Goal: Information Seeking & Learning: Learn about a topic

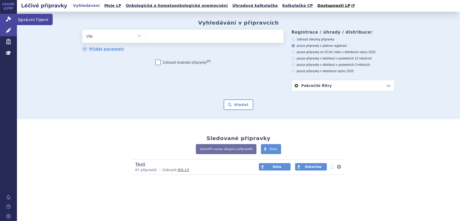
click at [13, 18] on link "Správní řízení" at bounding box center [8, 19] width 17 height 11
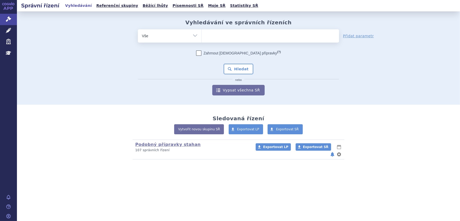
click at [219, 40] on span at bounding box center [270, 35] width 137 height 13
click at [202, 40] on select at bounding box center [201, 35] width 0 height 13
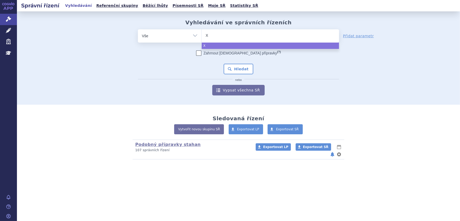
type input "Xa"
type input "Xani"
type input "Xanir"
type input "Xanirva"
select select "Xanirva"
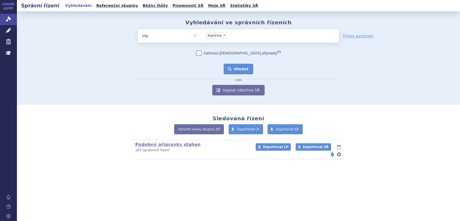
click at [232, 74] on button "Hledat" at bounding box center [239, 69] width 30 height 11
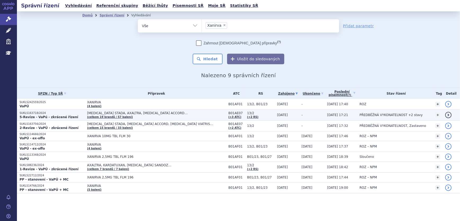
click at [129, 114] on span "APIXABAN STADA, AXALTRA, DABIGATRAN ETEXILATE ACCORD…" at bounding box center [153, 113] width 132 height 4
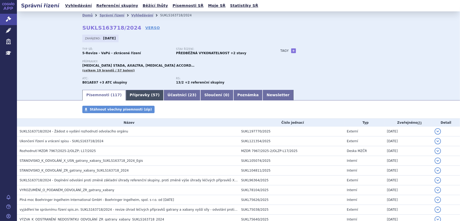
click at [153, 93] on span "57" at bounding box center [155, 95] width 5 height 4
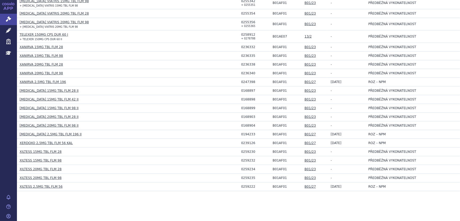
scroll to position [489, 0]
click at [34, 54] on link "XANIRVA 15MG TBL FLM 98" at bounding box center [41, 56] width 43 height 4
click at [42, 47] on link "XANIRVA 15MG TBL FLM 28" at bounding box center [41, 47] width 43 height 4
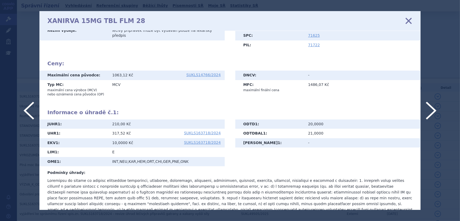
scroll to position [105, 0]
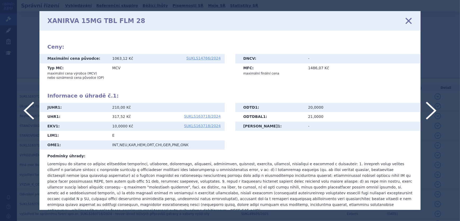
click at [407, 21] on icon at bounding box center [408, 20] width 11 height 11
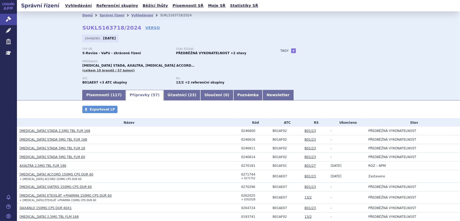
click at [55, 129] on link "[MEDICAL_DATA] STADA 2,5MG TBL FLM 168" at bounding box center [55, 131] width 71 height 4
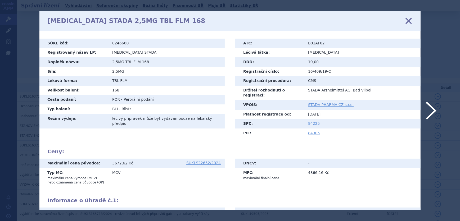
scroll to position [105, 0]
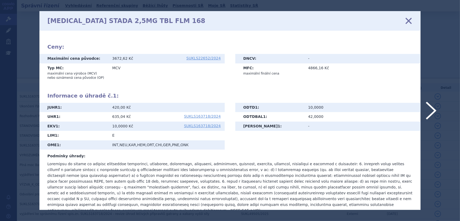
click at [407, 19] on icon at bounding box center [408, 20] width 11 height 11
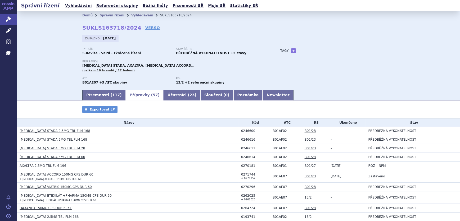
click at [44, 138] on link "[MEDICAL_DATA] STADA 5MG TBL FLM 168" at bounding box center [53, 140] width 67 height 4
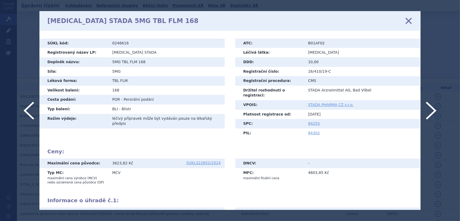
scroll to position [105, 0]
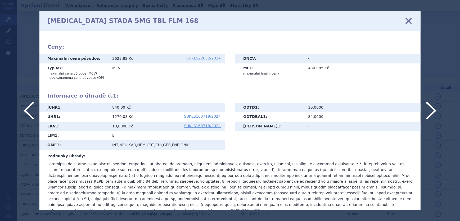
click at [409, 23] on icon at bounding box center [408, 20] width 11 height 11
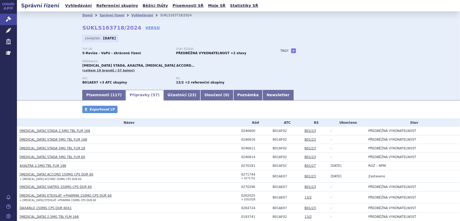
click at [50, 166] on link "AXALTRA 2,5MG TBL FLM 196" at bounding box center [43, 166] width 47 height 4
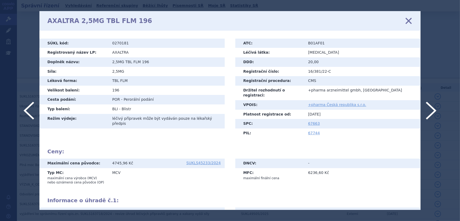
scroll to position [82, 0]
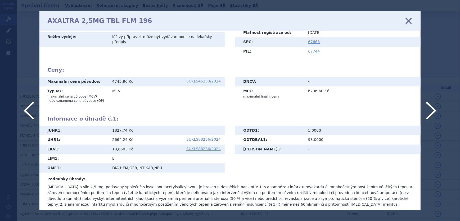
click at [408, 19] on icon at bounding box center [408, 20] width 11 height 11
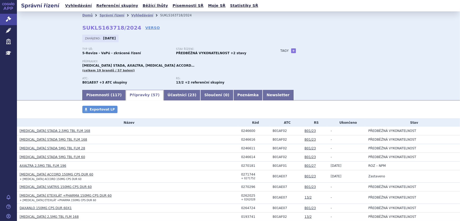
click at [53, 175] on link "[MEDICAL_DATA] ACCORD 150MG CPS DUR 60" at bounding box center [57, 175] width 74 height 4
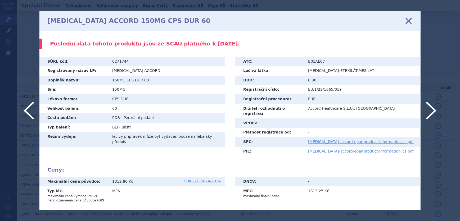
scroll to position [123, 0]
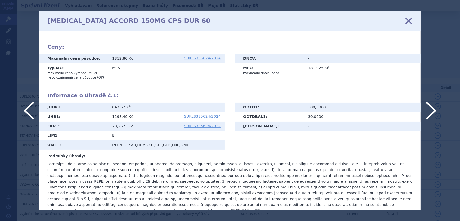
click at [408, 19] on icon at bounding box center [408, 20] width 11 height 11
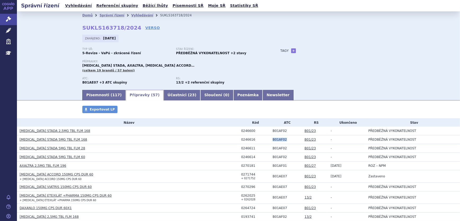
drag, startPoint x: 283, startPoint y: 140, endPoint x: 265, endPoint y: 140, distance: 18.3
click at [265, 140] on tr "APIXABAN STADA 5MG TBL FLM 168 0246616 B01AF02 B01/23 - PŘEDBĚŽNÁ VYKONATELNOST" at bounding box center [238, 139] width 443 height 9
copy tr "B01AF02"
drag, startPoint x: 283, startPoint y: 175, endPoint x: 267, endPoint y: 176, distance: 15.1
click at [270, 176] on td "B01AE07" at bounding box center [286, 176] width 32 height 12
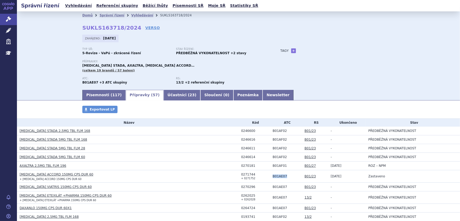
copy td "B01AE07"
click at [63, 186] on link "[MEDICAL_DATA] VIATRIS 150MG CPS DUR 60" at bounding box center [56, 187] width 72 height 4
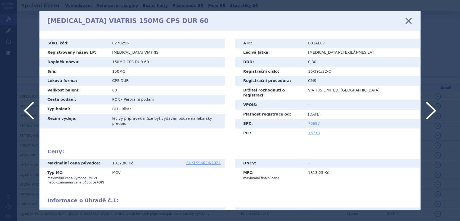
scroll to position [105, 0]
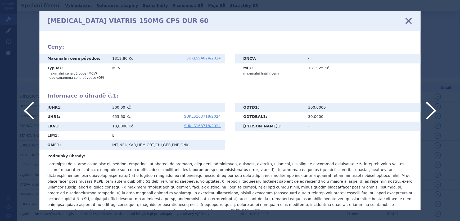
click at [407, 24] on icon at bounding box center [408, 20] width 11 height 11
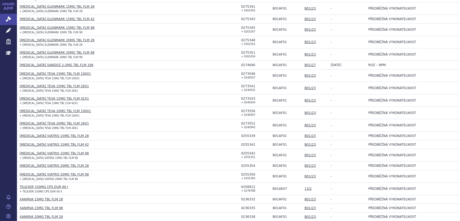
scroll to position [344, 0]
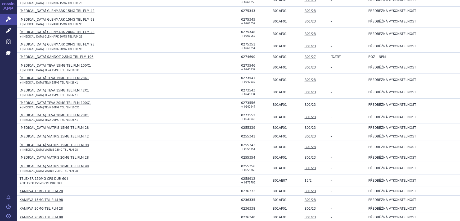
click at [37, 177] on link "TELEXER 150MG CPS DUR 60 I" at bounding box center [44, 179] width 48 height 4
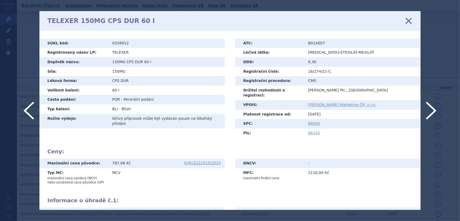
scroll to position [99, 0]
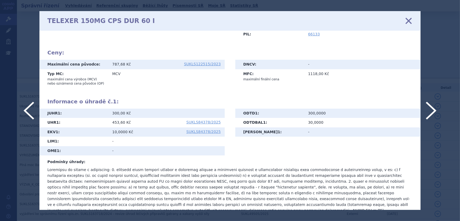
click at [408, 20] on icon at bounding box center [408, 20] width 11 height 11
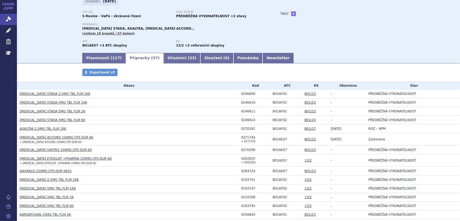
scroll to position [144, 0]
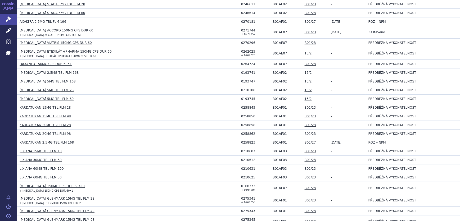
click at [45, 184] on h3 "[MEDICAL_DATA] 150MG CPS DUR 60X1 I" at bounding box center [129, 186] width 219 height 5
click at [45, 184] on link "[MEDICAL_DATA] 150MG CPS DUR 60X1 I" at bounding box center [52, 186] width 65 height 4
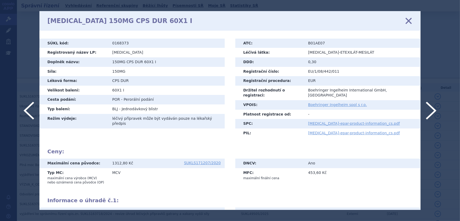
scroll to position [106, 0]
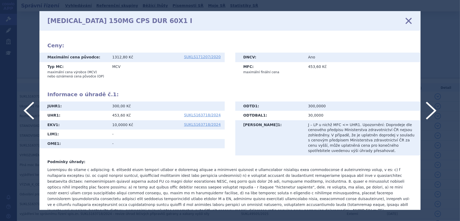
click at [411, 18] on icon at bounding box center [408, 20] width 11 height 11
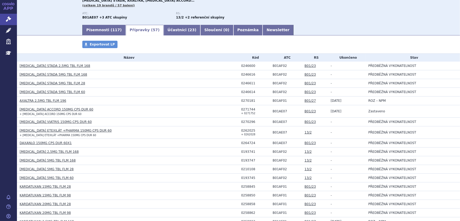
scroll to position [56, 0]
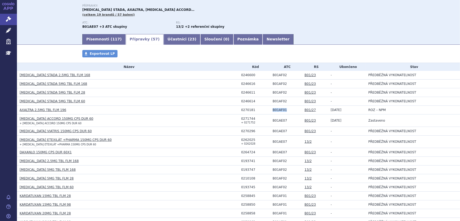
drag, startPoint x: 281, startPoint y: 110, endPoint x: 267, endPoint y: 110, distance: 14.8
click at [267, 110] on tr "AXALTRA 2,5MG TBL FLM 196 0270181 B01AF01 B01/27 01.04.2025 ROZ – NPM" at bounding box center [238, 110] width 443 height 9
copy tr "B01AF01"
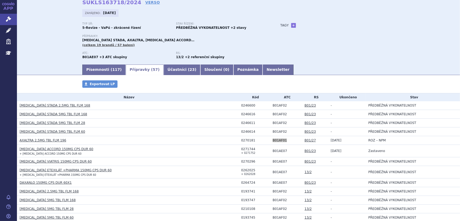
scroll to position [0, 0]
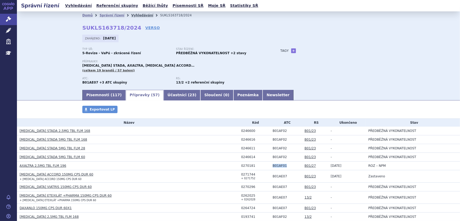
click at [134, 14] on link "Vyhledávání" at bounding box center [142, 15] width 22 height 4
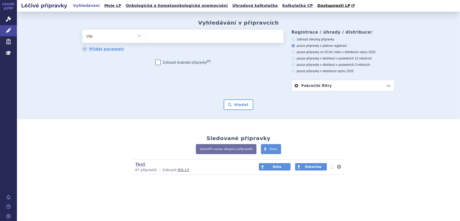
click at [169, 37] on ul at bounding box center [214, 35] width 137 height 11
click at [146, 37] on select at bounding box center [146, 35] width 0 height 13
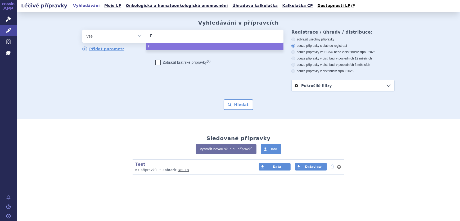
type input "Fl"
type input "Flu"
type input "Flux"
type input "Fluxi"
type input "Fluxit"
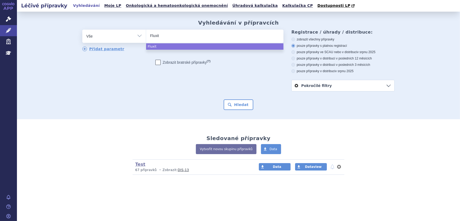
type input "Fluxitr"
type input "Fluxitra"
select select "Fluxitra"
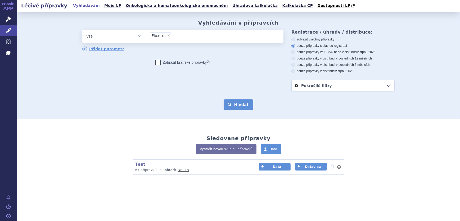
click at [241, 106] on button "Hledat" at bounding box center [239, 104] width 30 height 11
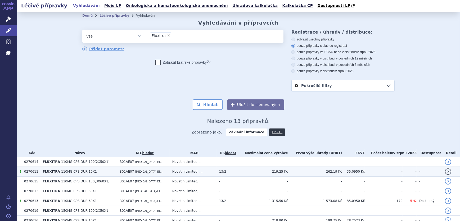
click at [77, 174] on td "FLUXITRA 110MG CPS DUR 10X1" at bounding box center [78, 172] width 77 height 10
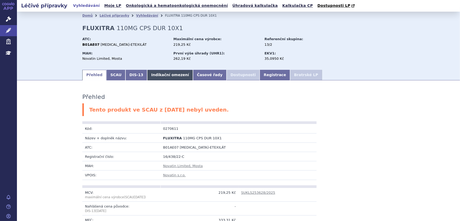
click at [169, 76] on link "Indikační omezení" at bounding box center [170, 75] width 46 height 11
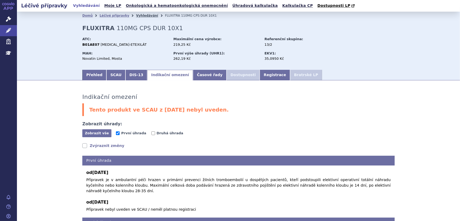
click at [136, 15] on link "Vyhledávání" at bounding box center [147, 16] width 22 height 4
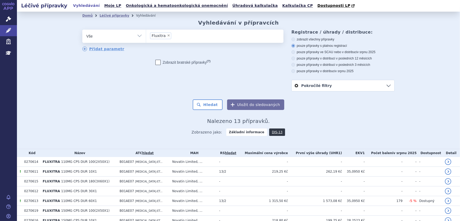
click at [167, 36] on span "×" at bounding box center [168, 35] width 3 height 3
click at [146, 36] on select "Fluxitra" at bounding box center [146, 35] width 0 height 13
select select
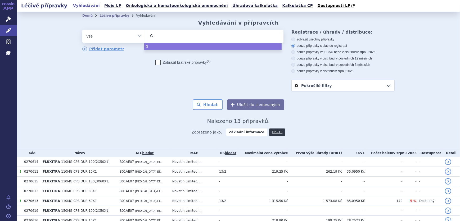
type input "GR"
type input "GRI"
type input "GRIBE"
type input "GRIBER"
type input "GRIBERO"
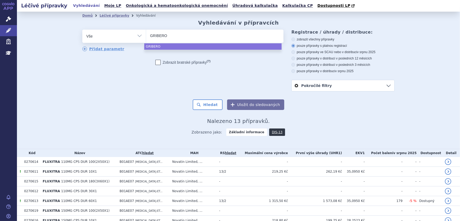
select select "GRIBERO"
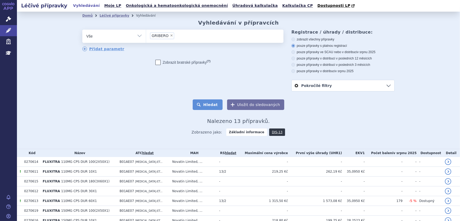
click at [207, 105] on button "Hledat" at bounding box center [208, 104] width 30 height 11
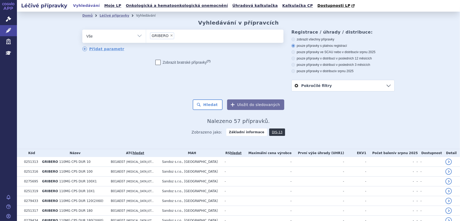
scroll to position [120, 0]
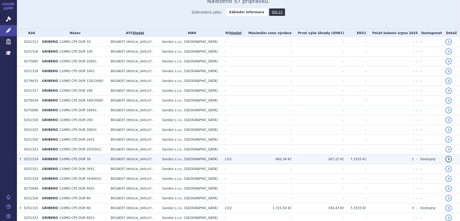
click at [136, 160] on span "DABIGATRAN-ET..." at bounding box center [140, 159] width 28 height 3
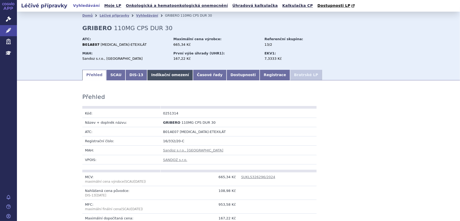
click at [147, 74] on link "Indikační omezení" at bounding box center [170, 75] width 46 height 11
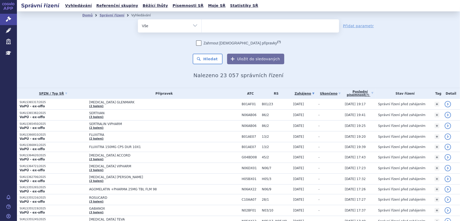
click at [212, 26] on ul at bounding box center [270, 24] width 137 height 11
click at [202, 26] on select at bounding box center [201, 25] width 0 height 13
type input "XA"
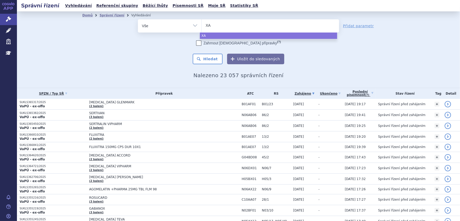
type input "XAN"
type input "XANIR"
type input "XANIRV"
type input "XANIRVA"
select select "XANIRVA"
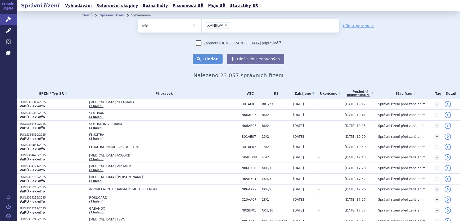
click at [206, 59] on button "Hledat" at bounding box center [208, 59] width 30 height 11
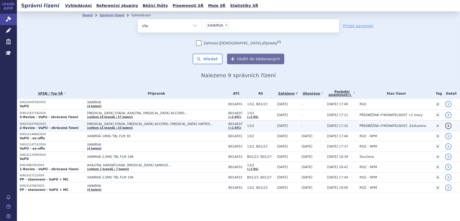
click at [127, 125] on span "[MEDICAL_DATA] STADA, [MEDICAL_DATA] ACCORD, [MEDICAL_DATA] VIATRIS…" at bounding box center [153, 124] width 132 height 4
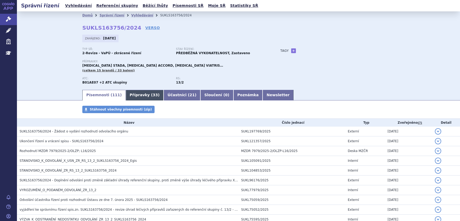
click at [153, 93] on span "33" at bounding box center [155, 95] width 5 height 4
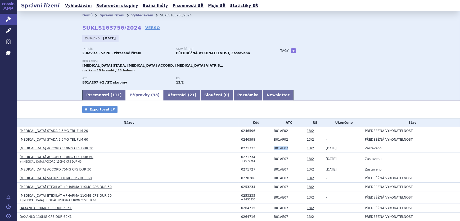
drag, startPoint x: 285, startPoint y: 148, endPoint x: 271, endPoint y: 148, distance: 14.0
click at [271, 148] on td "B01AE07" at bounding box center [287, 148] width 33 height 9
click at [65, 147] on link "[MEDICAL_DATA] ACCORD 110MG CPS DUR 30" at bounding box center [57, 149] width 74 height 4
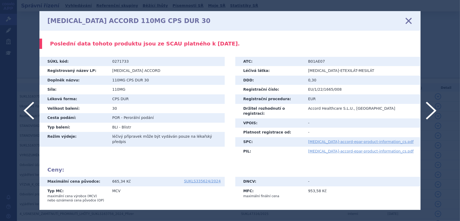
click at [409, 19] on icon at bounding box center [408, 20] width 11 height 11
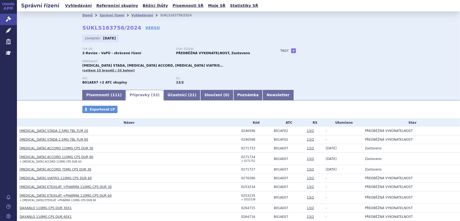
scroll to position [258, 0]
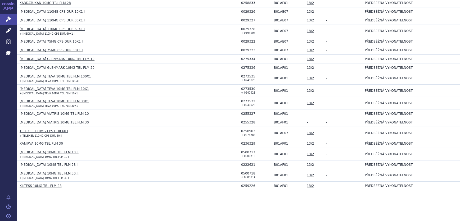
click at [51, 142] on link "XANIRVA 10MG TBL FLM 30" at bounding box center [41, 144] width 43 height 4
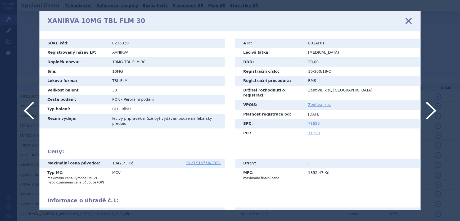
scroll to position [70, 0]
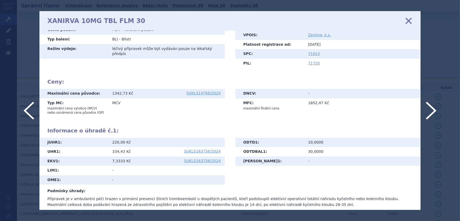
click at [406, 21] on icon at bounding box center [408, 20] width 11 height 11
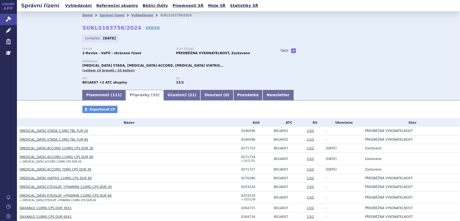
click at [65, 148] on link "[MEDICAL_DATA] ACCORD 110MG CPS DUR 30" at bounding box center [57, 149] width 74 height 4
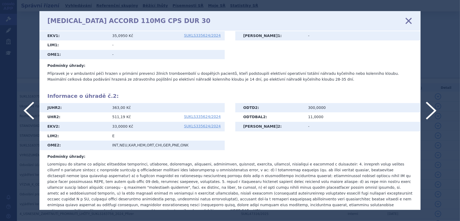
scroll to position [214, 0]
click at [408, 21] on icon at bounding box center [408, 20] width 11 height 11
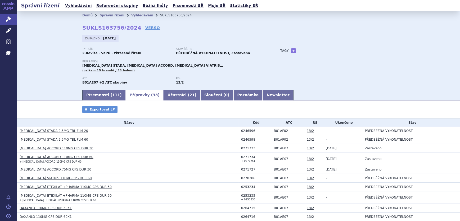
click at [69, 157] on link "[MEDICAL_DATA] ACCORD 110MG CPS DUR 60" at bounding box center [57, 157] width 74 height 4
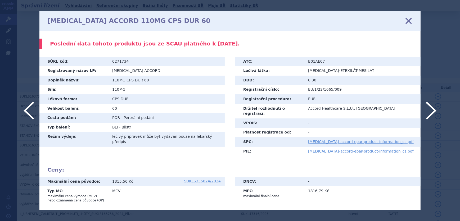
click at [409, 18] on icon at bounding box center [408, 20] width 11 height 11
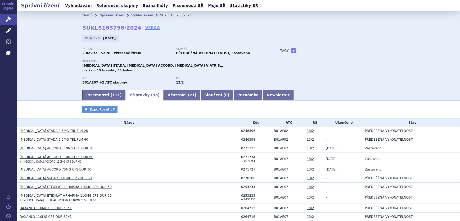
click at [76, 170] on link "[MEDICAL_DATA] ACCORD 75MG CPS DUR 30" at bounding box center [56, 170] width 72 height 4
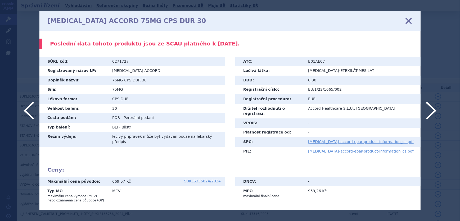
scroll to position [88, 0]
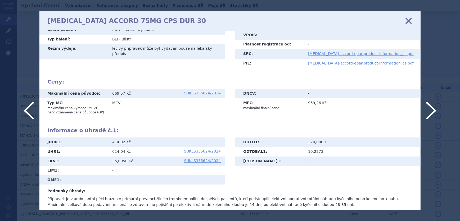
click at [410, 19] on icon at bounding box center [408, 20] width 11 height 11
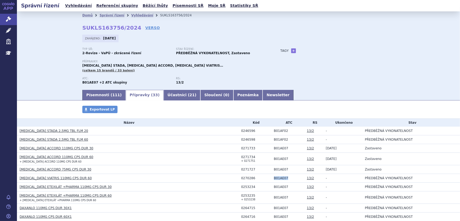
drag, startPoint x: 286, startPoint y: 178, endPoint x: 264, endPoint y: 178, distance: 21.4
click at [264, 178] on tr "DABIGATRAN ETEXILATE VIATRIS 110MG CPS DUR 60 0270286 B01AE07 13/2 - PŘEDBĚŽNÁ …" at bounding box center [238, 178] width 443 height 9
copy tr "B01AE07"
click at [87, 166] on td "[MEDICAL_DATA] ACCORD 75MG CPS DUR 30" at bounding box center [127, 169] width 221 height 9
click at [69, 169] on link "[MEDICAL_DATA] ACCORD 75MG CPS DUR 30" at bounding box center [56, 170] width 72 height 4
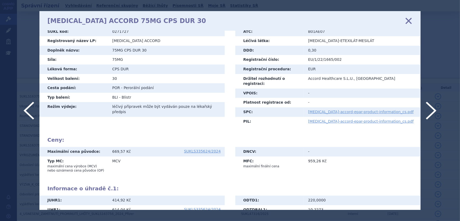
scroll to position [88, 0]
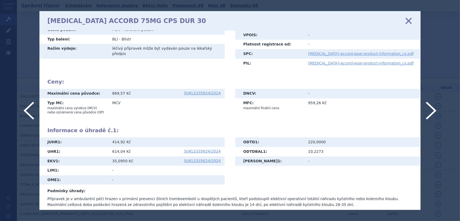
click at [405, 21] on icon at bounding box center [408, 20] width 11 height 11
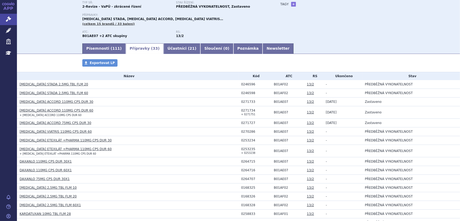
scroll to position [48, 0]
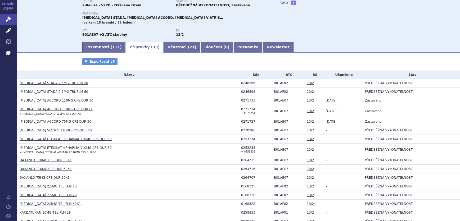
click at [52, 177] on link "DAXANLO 75MG CPS DUR 30X1" at bounding box center [45, 178] width 50 height 4
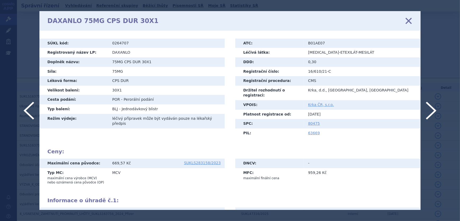
scroll to position [70, 0]
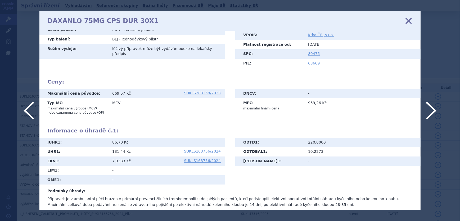
click at [409, 19] on icon at bounding box center [408, 20] width 11 height 11
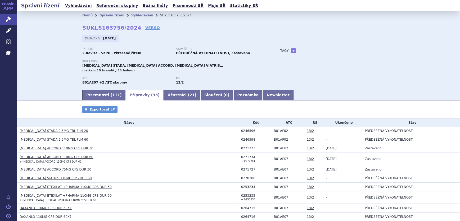
drag, startPoint x: 230, startPoint y: 164, endPoint x: 226, endPoint y: 165, distance: 4.9
click at [230, 164] on td "DABIGATRAN ETEXILATE ACCORD 110MG CPS DUR 60 + DABIGATRAN ETEXILATE ACCORD 110M…" at bounding box center [127, 159] width 221 height 12
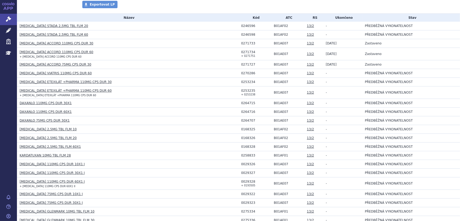
scroll to position [120, 0]
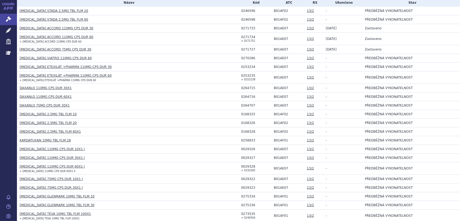
click at [48, 180] on link "[MEDICAL_DATA] 75MG CPS DUR 10X1 I" at bounding box center [51, 179] width 63 height 4
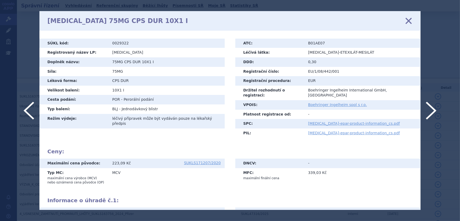
scroll to position [70, 0]
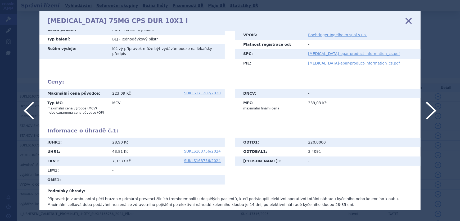
click at [410, 23] on icon at bounding box center [408, 20] width 11 height 11
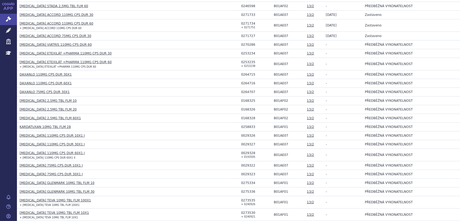
scroll to position [65, 0]
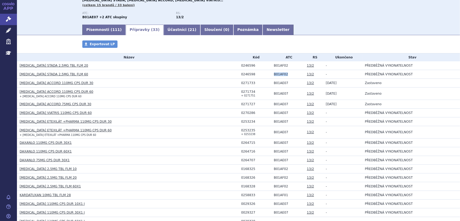
drag, startPoint x: 283, startPoint y: 74, endPoint x: 270, endPoint y: 75, distance: 13.3
click at [271, 75] on td "B01AF02" at bounding box center [287, 74] width 33 height 9
drag, startPoint x: 286, startPoint y: 168, endPoint x: 268, endPoint y: 168, distance: 17.7
click at [271, 168] on td "B01AF02" at bounding box center [287, 169] width 33 height 9
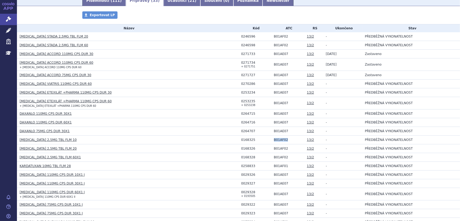
scroll to position [138, 0]
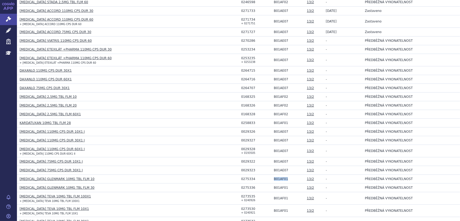
drag, startPoint x: 280, startPoint y: 179, endPoint x: 266, endPoint y: 179, distance: 13.8
click at [266, 179] on tr "RIVAROXABAN GLENMARK 10MG TBL FLM 10 0275334 B01AF01 13/2 - PŘEDBĚŽNÁ VYKONATEL…" at bounding box center [238, 179] width 443 height 9
copy tr "B01AF01"
click at [42, 71] on link "DAXANLO 110MG CPS DUR 30X1" at bounding box center [46, 71] width 52 height 4
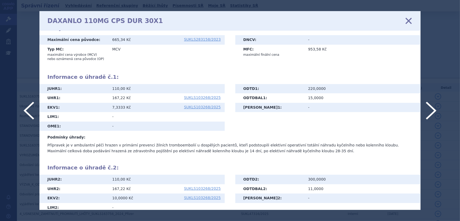
scroll to position [144, 0]
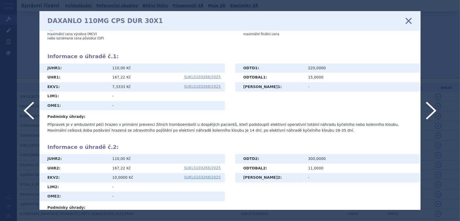
click at [408, 19] on icon at bounding box center [408, 20] width 11 height 11
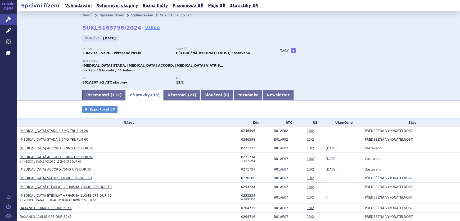
click at [61, 185] on link "[MEDICAL_DATA] ETEXILÁT +PHARMA 110MG CPS DUR 30" at bounding box center [66, 187] width 92 height 4
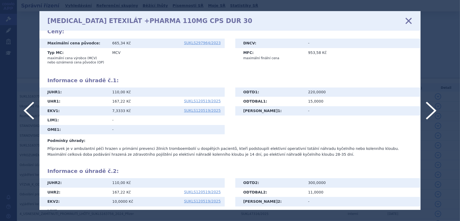
scroll to position [144, 0]
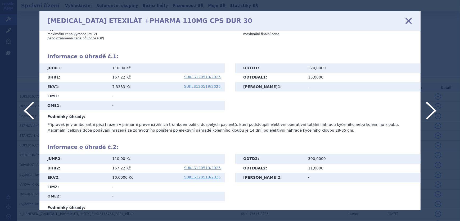
click at [408, 18] on icon at bounding box center [408, 20] width 11 height 11
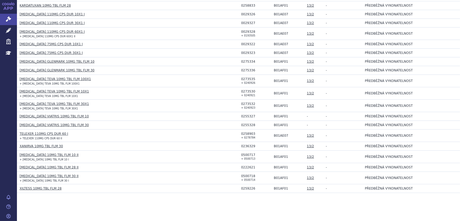
scroll to position [258, 0]
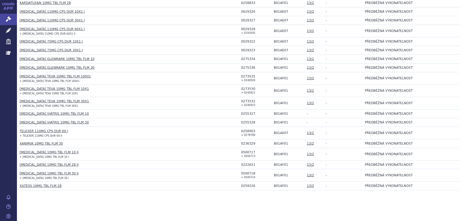
click at [45, 132] on link "TELEXER 110MG CPS DUR 60 I" at bounding box center [44, 131] width 48 height 4
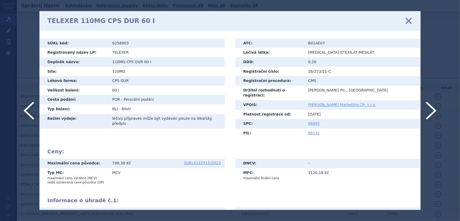
scroll to position [96, 0]
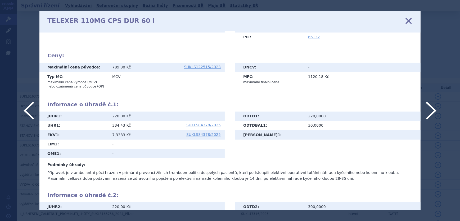
click at [405, 20] on icon at bounding box center [408, 20] width 11 height 11
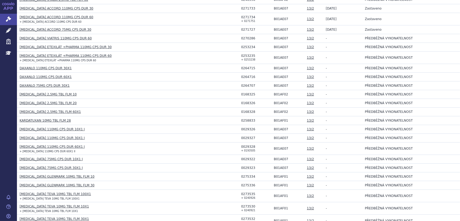
scroll to position [144, 0]
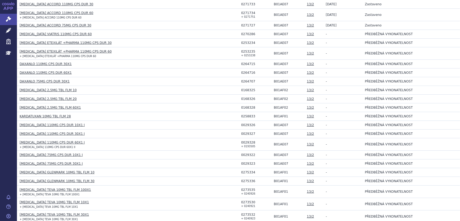
click at [56, 143] on link "[MEDICAL_DATA] 110MG CPS DUR 60X1 I" at bounding box center [52, 143] width 65 height 4
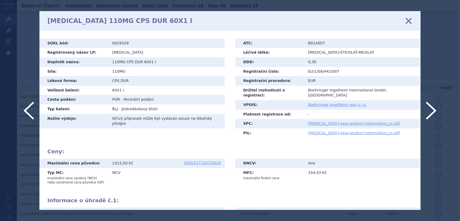
scroll to position [96, 0]
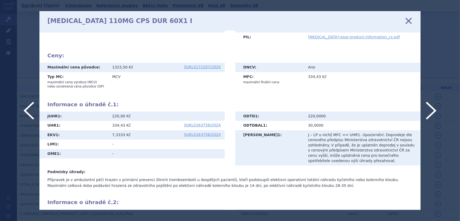
click at [405, 21] on icon at bounding box center [408, 20] width 11 height 11
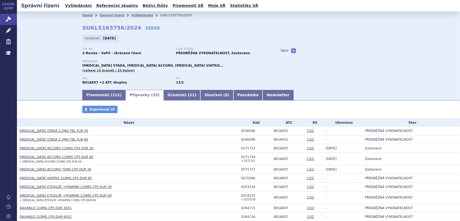
scroll to position [240, 0]
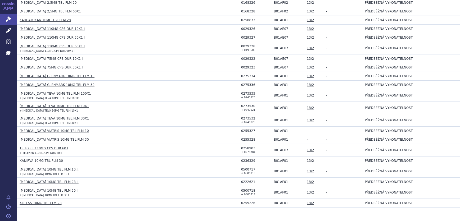
click at [38, 160] on link "XANIRVA 10MG TBL FLM 30" at bounding box center [41, 161] width 43 height 4
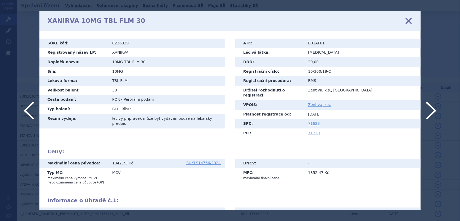
scroll to position [70, 0]
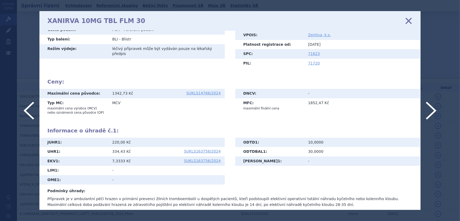
click at [407, 20] on icon at bounding box center [408, 20] width 11 height 11
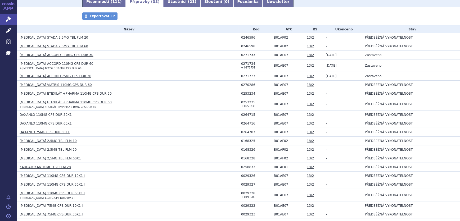
scroll to position [48, 0]
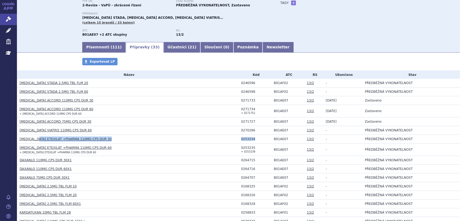
drag, startPoint x: 251, startPoint y: 139, endPoint x: 39, endPoint y: 139, distance: 212.4
click at [39, 139] on tr "DABIGATRAN ETEXILÁT +PHARMA 110MG CPS DUR 30 0253234 B01AE07 13/2 - PŘEDBĚŽNÁ V…" at bounding box center [238, 139] width 443 height 9
click at [118, 137] on h3 "DABIGATRAN ETEXILÁT +PHARMA 110MG CPS DUR 30" at bounding box center [129, 139] width 219 height 5
click at [71, 138] on link "[MEDICAL_DATA] ETEXILÁT +PHARMA 110MG CPS DUR 30" at bounding box center [66, 139] width 92 height 4
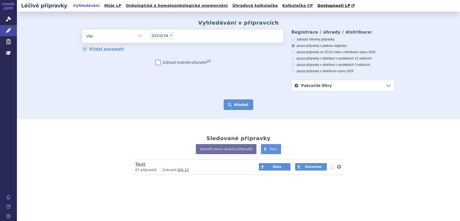
click at [243, 106] on button "Hledat" at bounding box center [239, 104] width 30 height 11
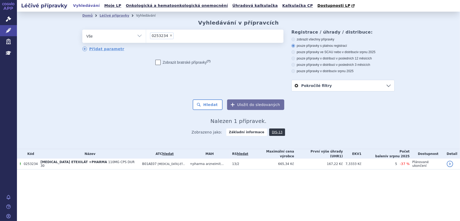
click at [169, 36] on span "×" at bounding box center [170, 35] width 3 height 3
click at [146, 36] on select "0253234" at bounding box center [146, 35] width 0 height 13
select select
type input "0271738"
select select "0271738"
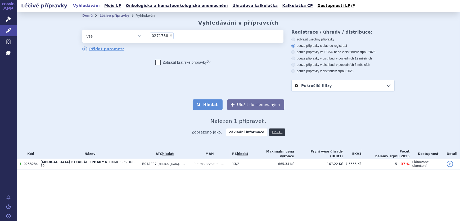
click at [202, 107] on button "Hledat" at bounding box center [208, 104] width 30 height 11
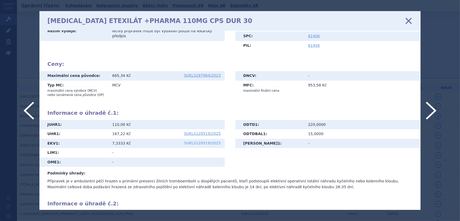
scroll to position [96, 0]
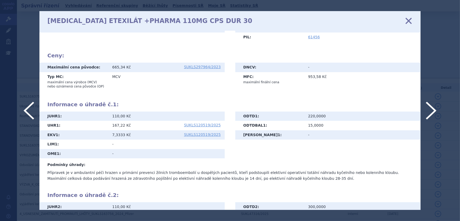
click at [410, 19] on icon at bounding box center [408, 20] width 11 height 11
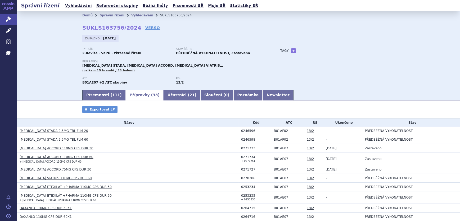
click at [55, 195] on link "[MEDICAL_DATA] ETEXILÁT +PHARMA 110MG CPS DUR 60" at bounding box center [66, 196] width 92 height 4
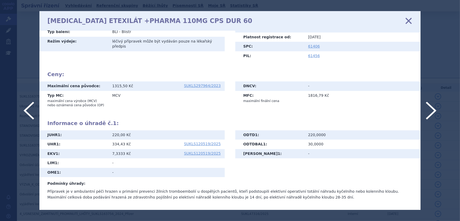
scroll to position [70, 0]
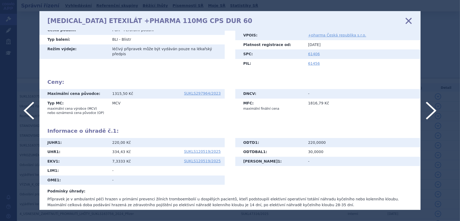
click at [410, 21] on icon at bounding box center [408, 20] width 11 height 11
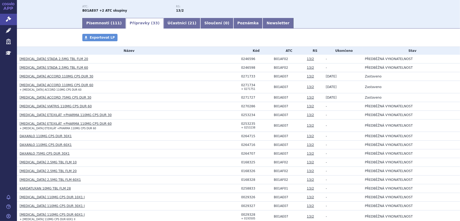
scroll to position [48, 0]
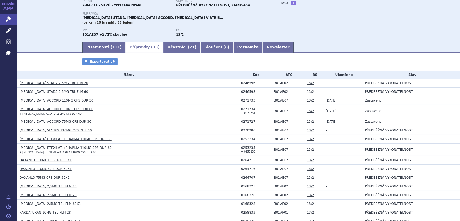
click at [67, 120] on link "[MEDICAL_DATA] ACCORD 75MG CPS DUR 30" at bounding box center [56, 122] width 72 height 4
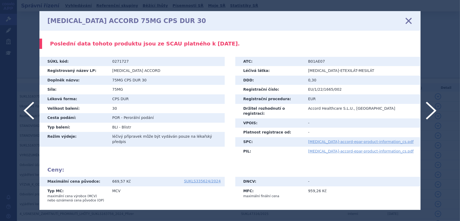
scroll to position [88, 0]
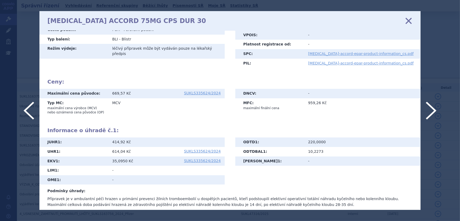
click at [405, 20] on icon at bounding box center [408, 20] width 11 height 11
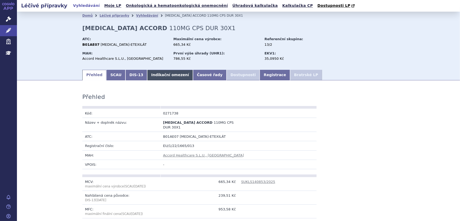
click at [151, 73] on link "Indikační omezení" at bounding box center [170, 75] width 46 height 11
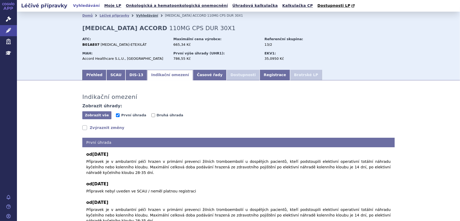
click at [136, 15] on link "Vyhledávání" at bounding box center [147, 16] width 22 height 4
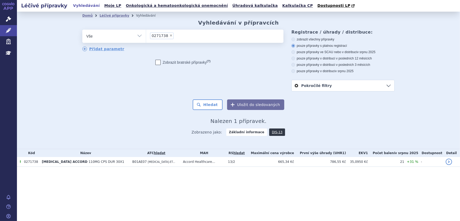
click at [169, 35] on span "×" at bounding box center [170, 35] width 3 height 3
click at [146, 35] on select "0271738" at bounding box center [146, 35] width 0 height 13
select select
paste input "0271739"
type input "0271739"
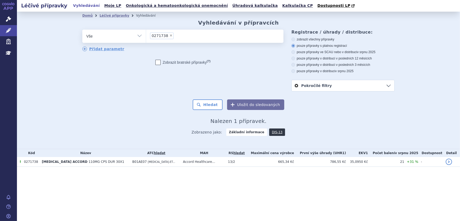
select select "0271739"
click at [205, 103] on button "Hledat" at bounding box center [208, 104] width 30 height 11
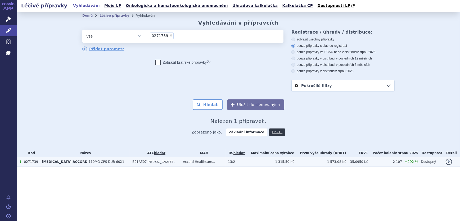
click at [200, 165] on td "Accord Healthcare..." at bounding box center [202, 162] width 45 height 10
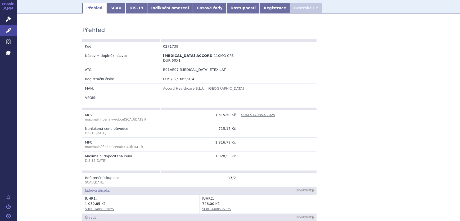
scroll to position [24, 0]
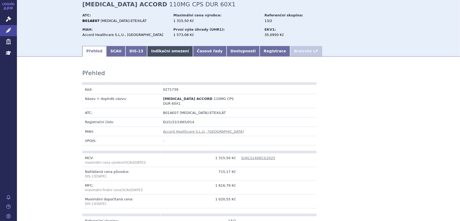
click at [167, 48] on link "Indikační omezení" at bounding box center [170, 51] width 46 height 11
